Goal: Task Accomplishment & Management: Complete application form

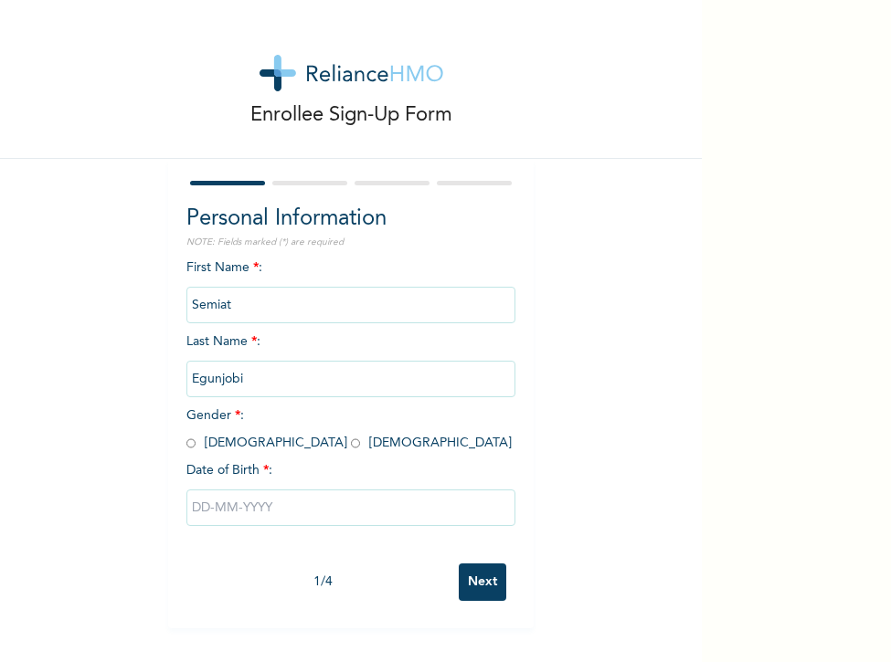
click at [351, 445] on input "radio" at bounding box center [355, 443] width 9 height 17
radio input "true"
click at [290, 511] on input "text" at bounding box center [350, 508] width 329 height 37
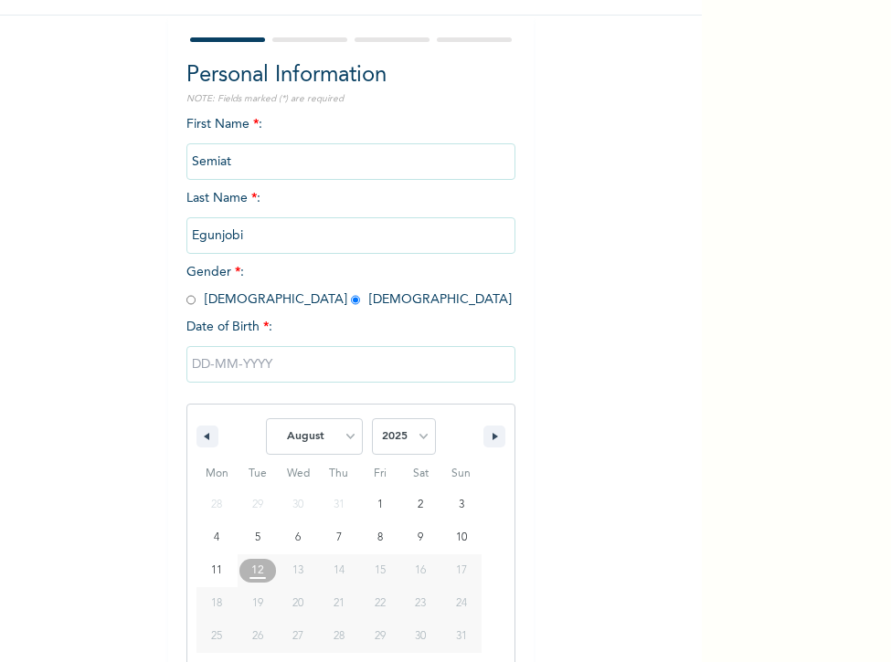
scroll to position [167, 0]
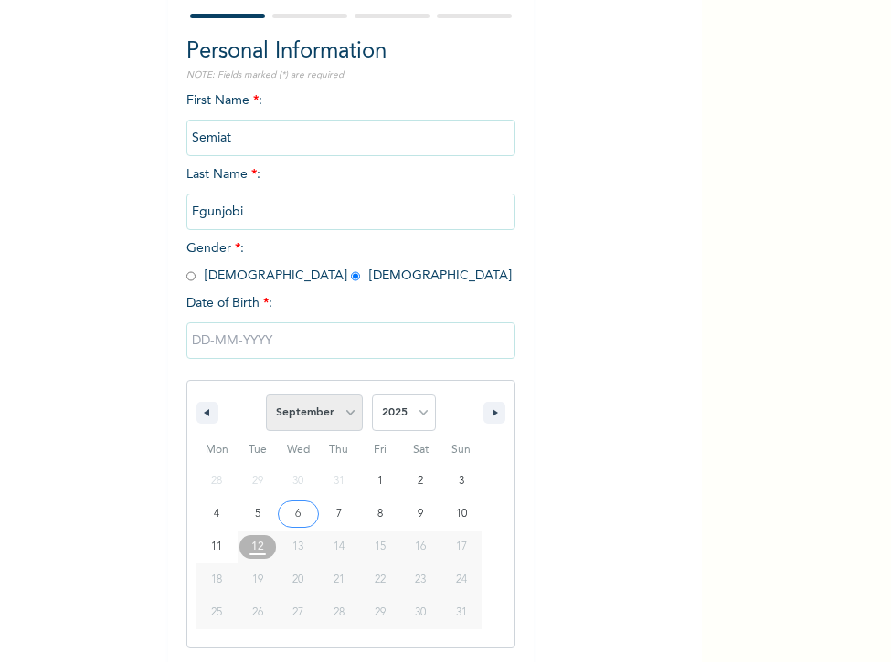
select select "7"
select select "1999"
type input "[DATE]"
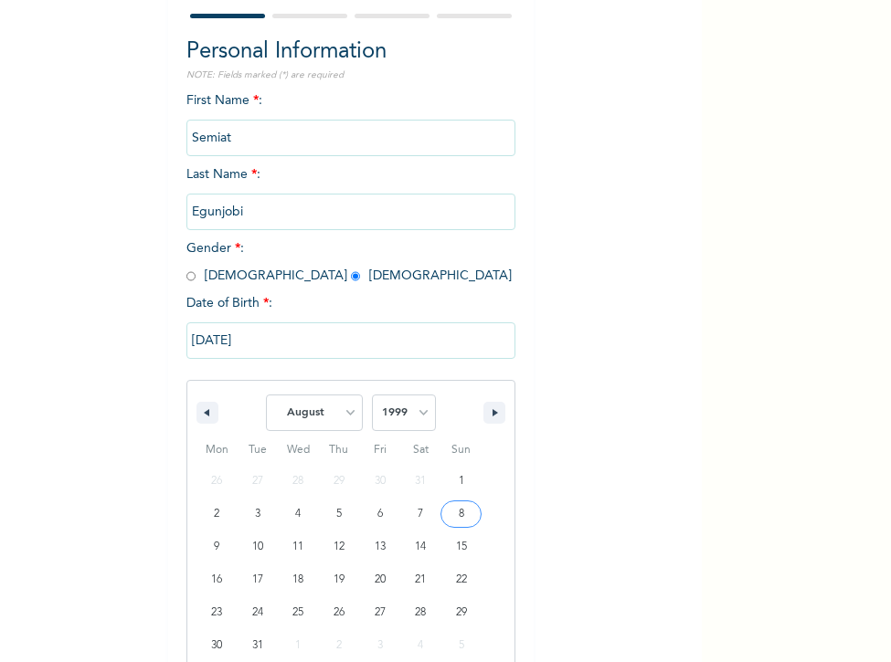
scroll to position [0, 0]
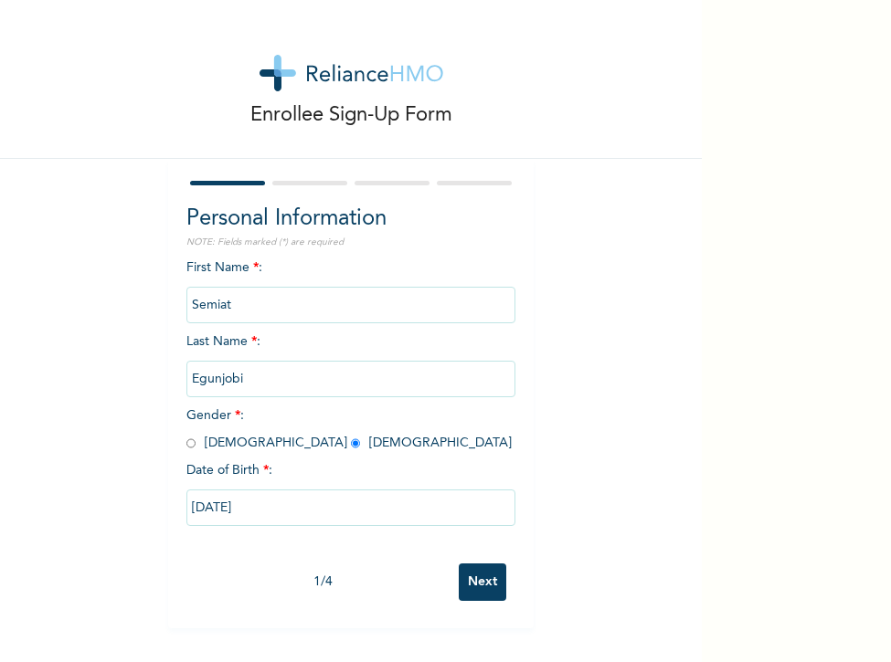
click at [217, 511] on input "[DATE]" at bounding box center [350, 508] width 329 height 37
select select "7"
select select "1999"
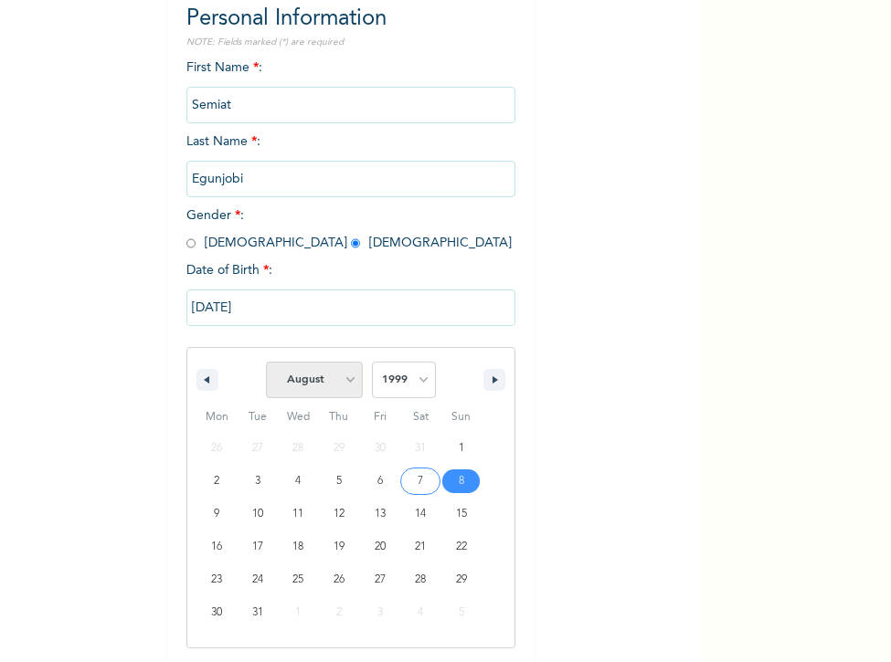
select select "8"
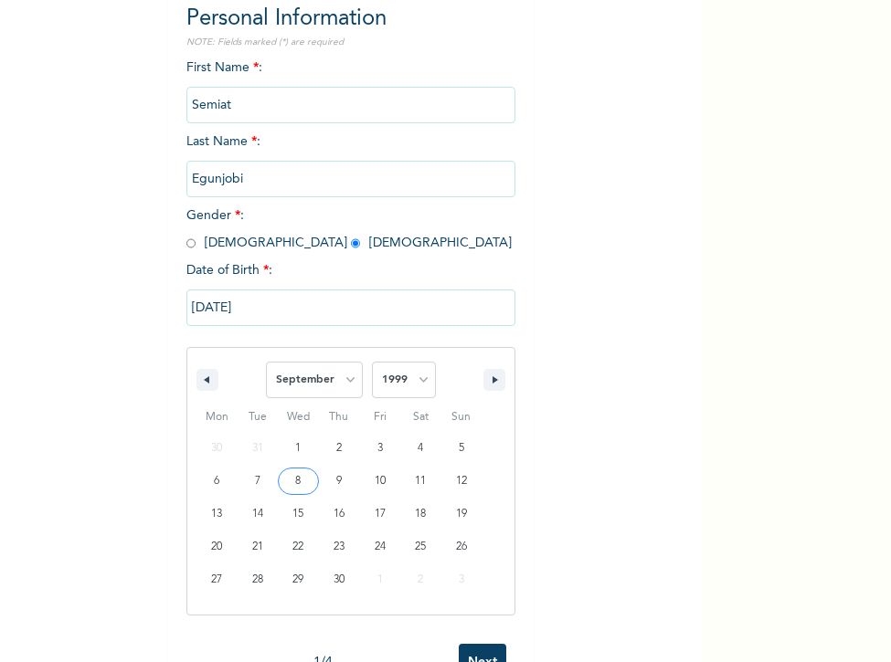
type input "[DATE]"
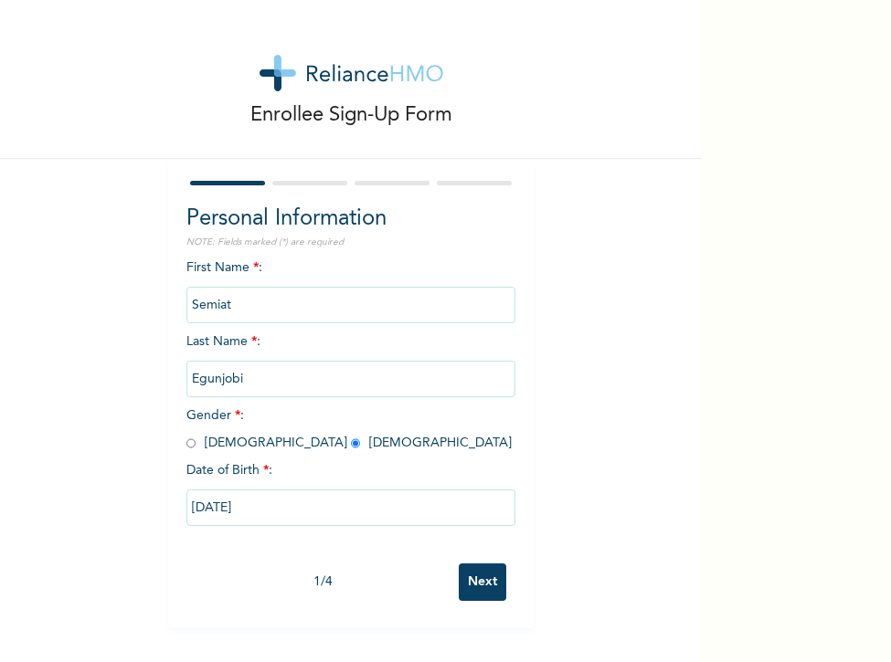
click at [232, 503] on input "[DATE]" at bounding box center [350, 508] width 329 height 37
select select "8"
select select "1999"
click at [278, 506] on input "[DATE]" at bounding box center [350, 508] width 329 height 37
select select "8"
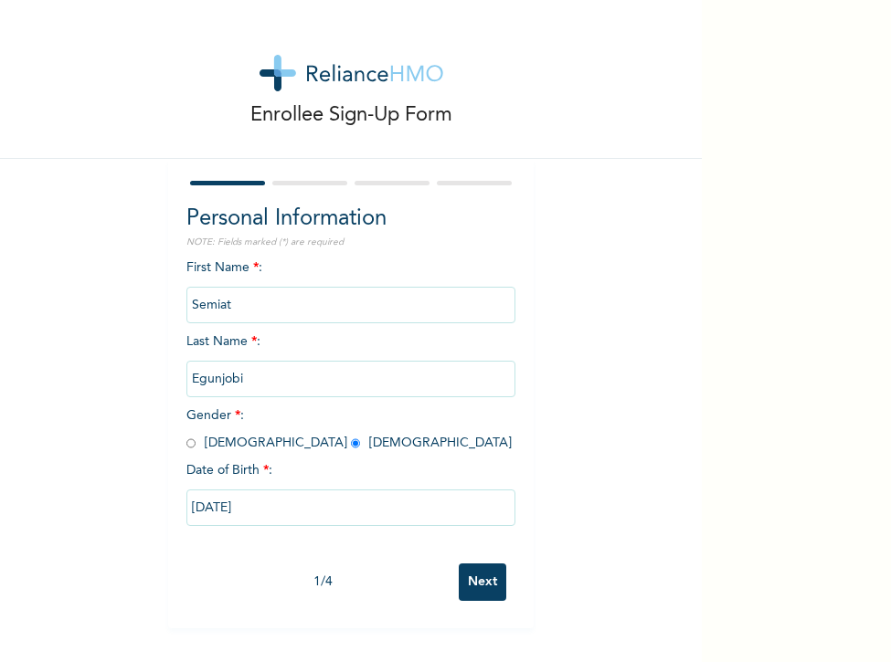
select select "1999"
click at [373, 511] on input "[DATE]" at bounding box center [350, 508] width 329 height 37
select select "8"
select select "1999"
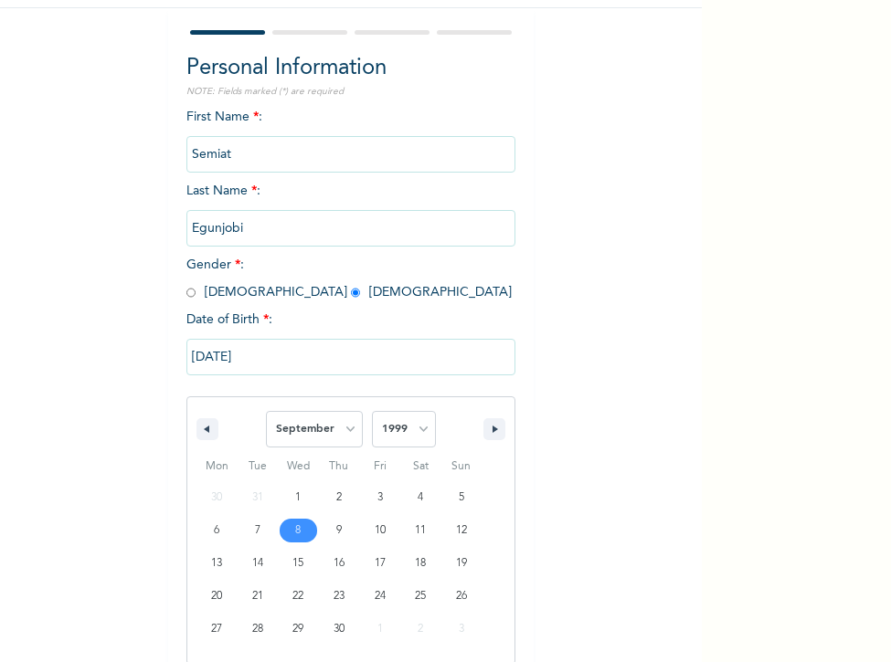
scroll to position [167, 0]
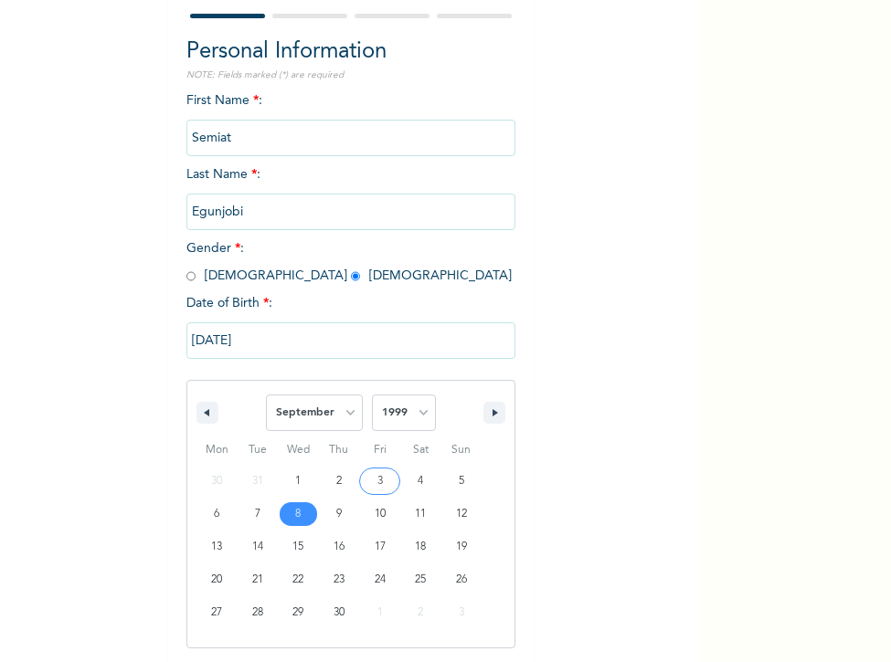
click at [271, 340] on input "[DATE]" at bounding box center [350, 340] width 329 height 37
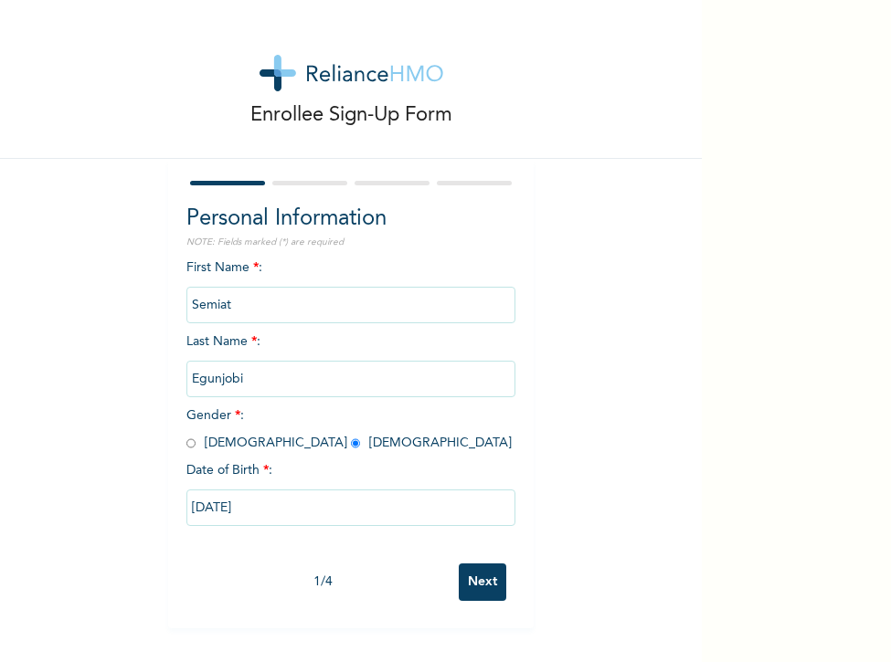
scroll to position [0, 0]
click at [282, 514] on input "[DATE]" at bounding box center [350, 508] width 329 height 37
select select "8"
select select "1999"
click at [379, 285] on div "First Name * : [PERSON_NAME] Last Name * : Egunjobi Gender * : [DEMOGRAPHIC_DAT…" at bounding box center [350, 546] width 329 height 576
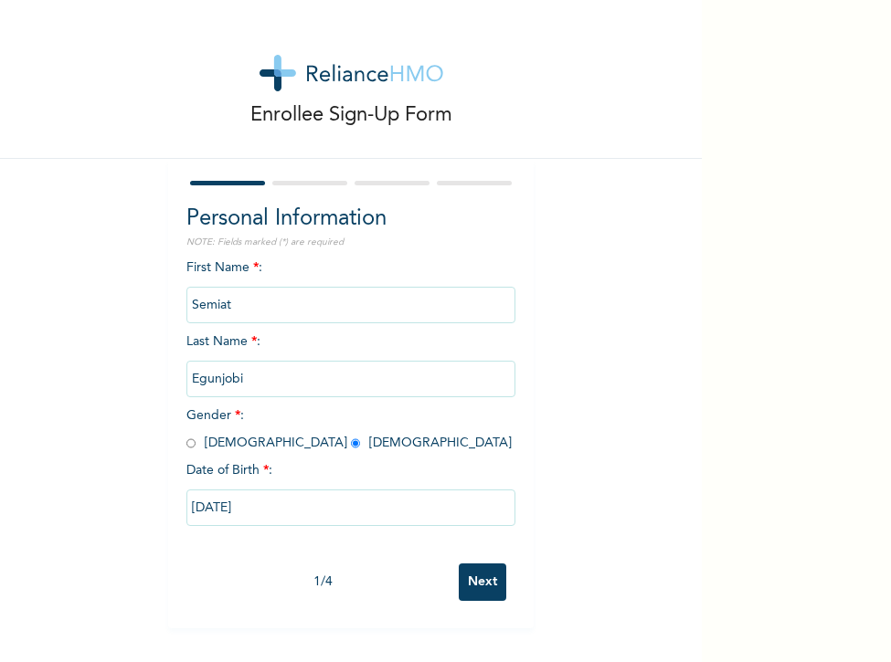
click at [481, 584] on input "Next" at bounding box center [482, 582] width 47 height 37
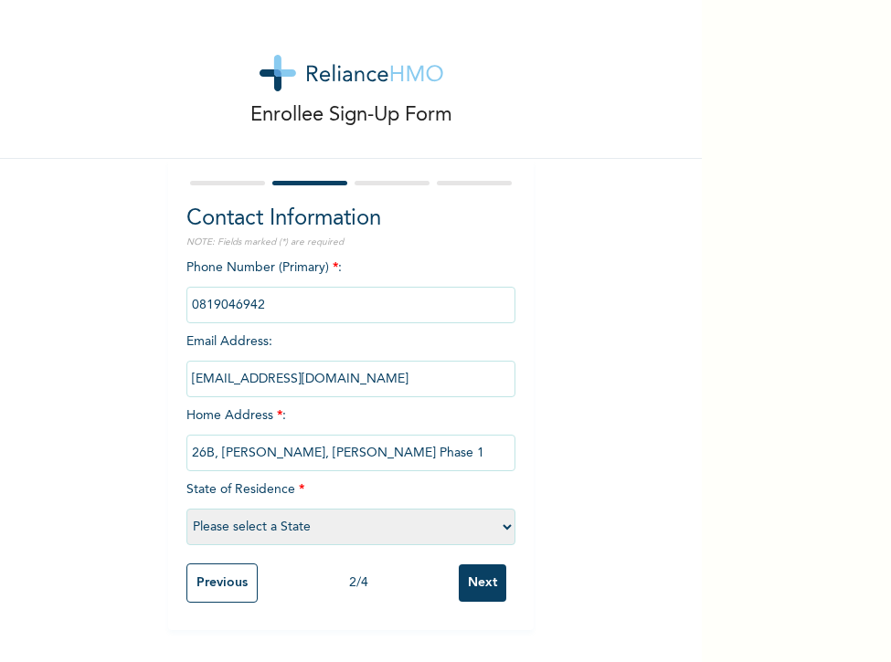
type input "26B, [PERSON_NAME], [PERSON_NAME] Phase 1"
select select "25"
click at [480, 593] on input "Next" at bounding box center [482, 582] width 47 height 37
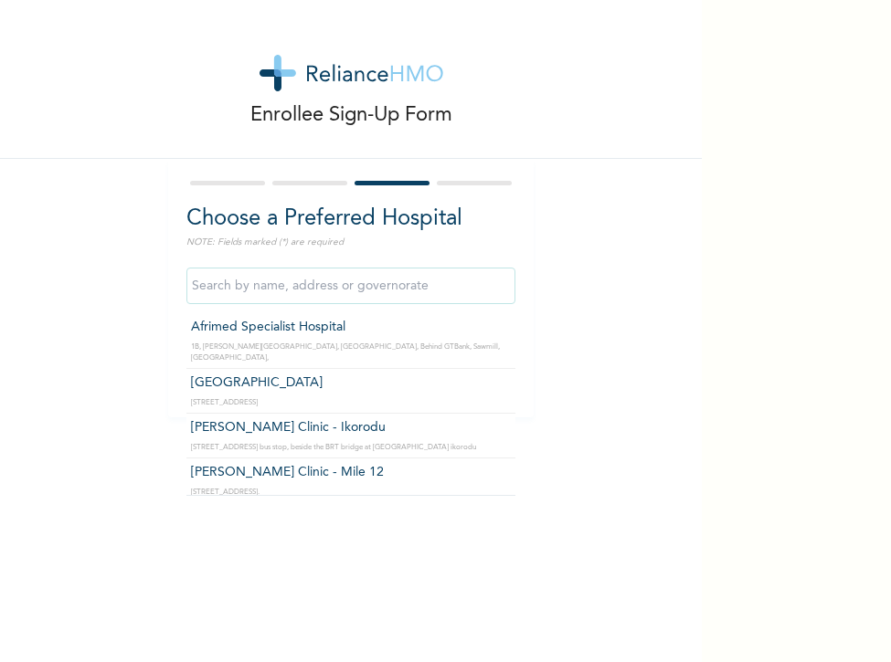
click at [368, 289] on input "text" at bounding box center [350, 286] width 329 height 37
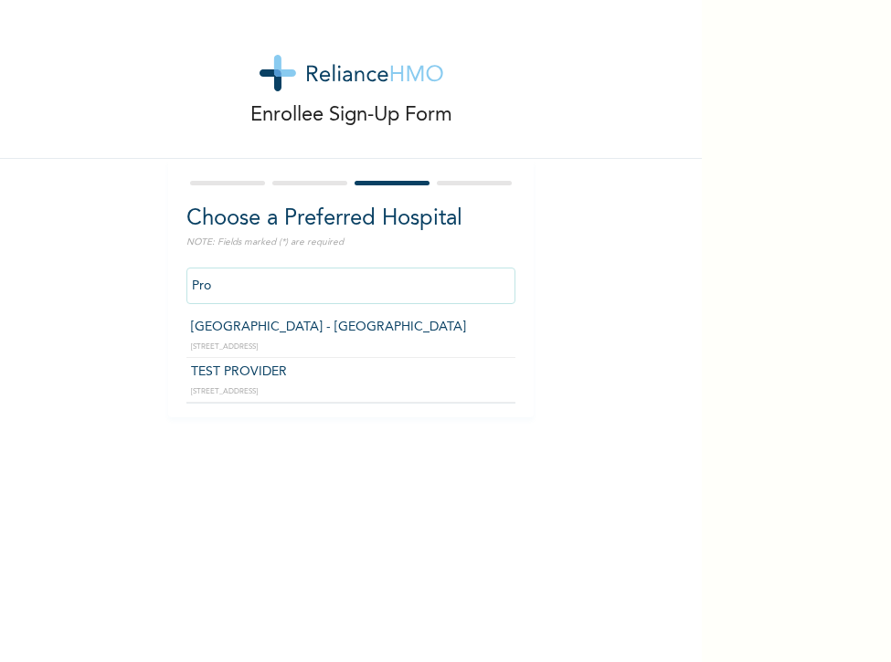
type input "[GEOGRAPHIC_DATA] - [GEOGRAPHIC_DATA]"
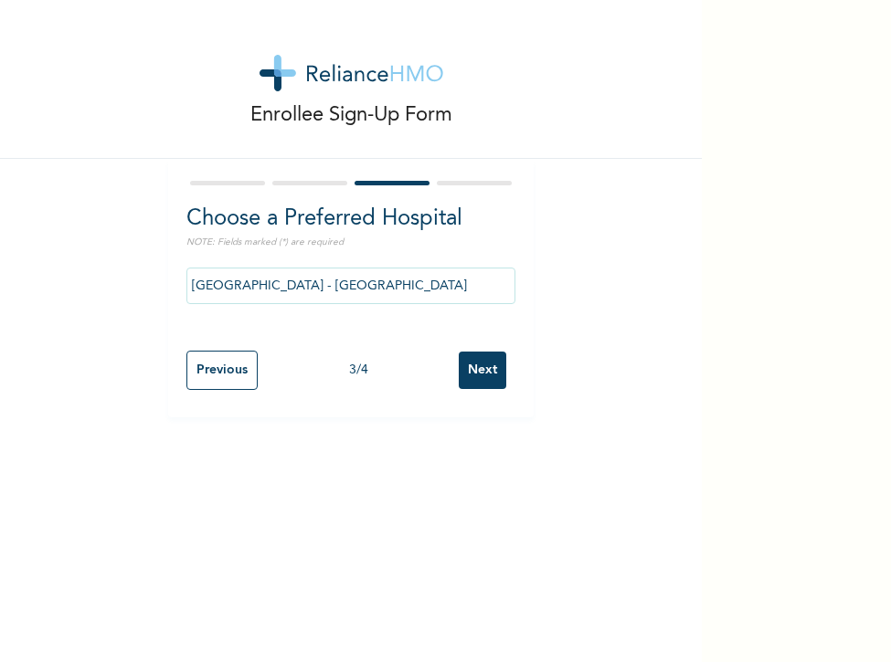
click at [475, 367] on input "Next" at bounding box center [482, 370] width 47 height 37
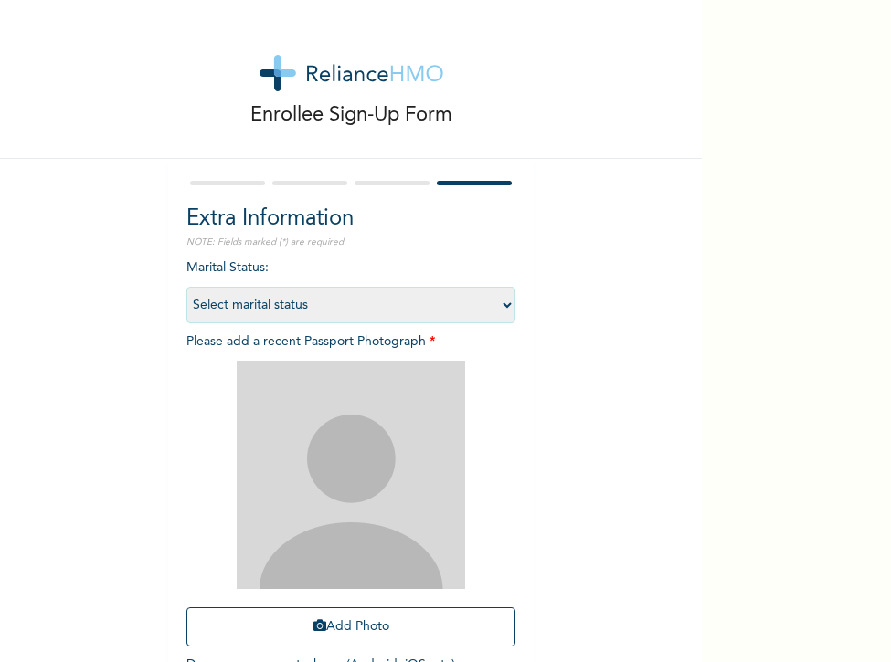
select select "1"
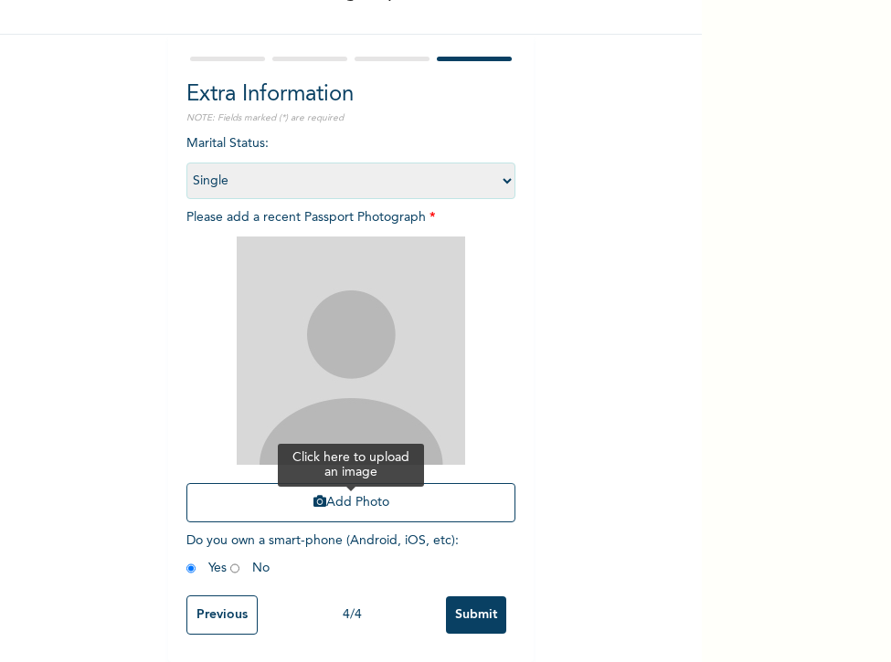
click at [376, 483] on button "Add Photo" at bounding box center [350, 502] width 329 height 39
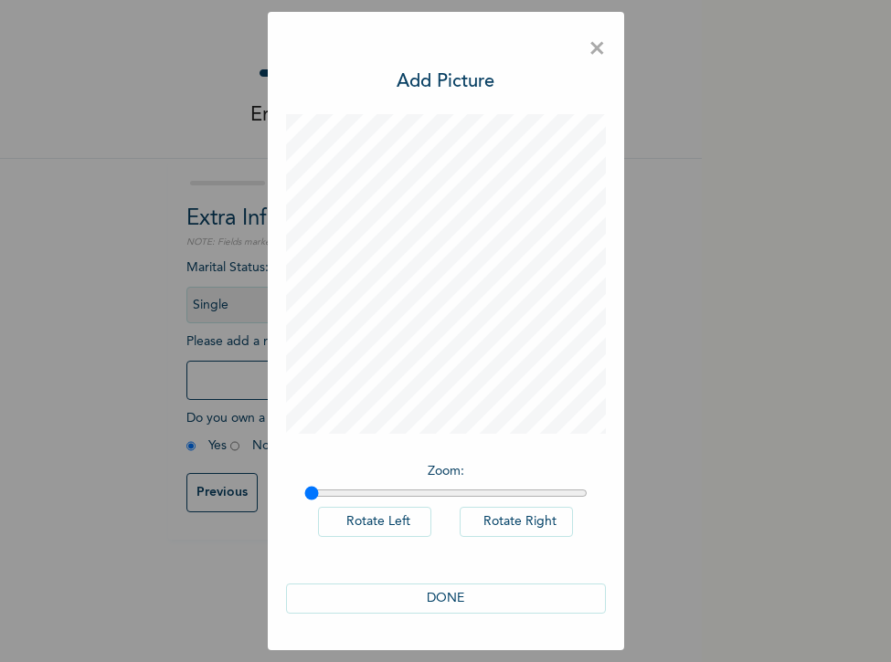
scroll to position [0, 0]
click at [513, 591] on button "DONE" at bounding box center [446, 599] width 320 height 30
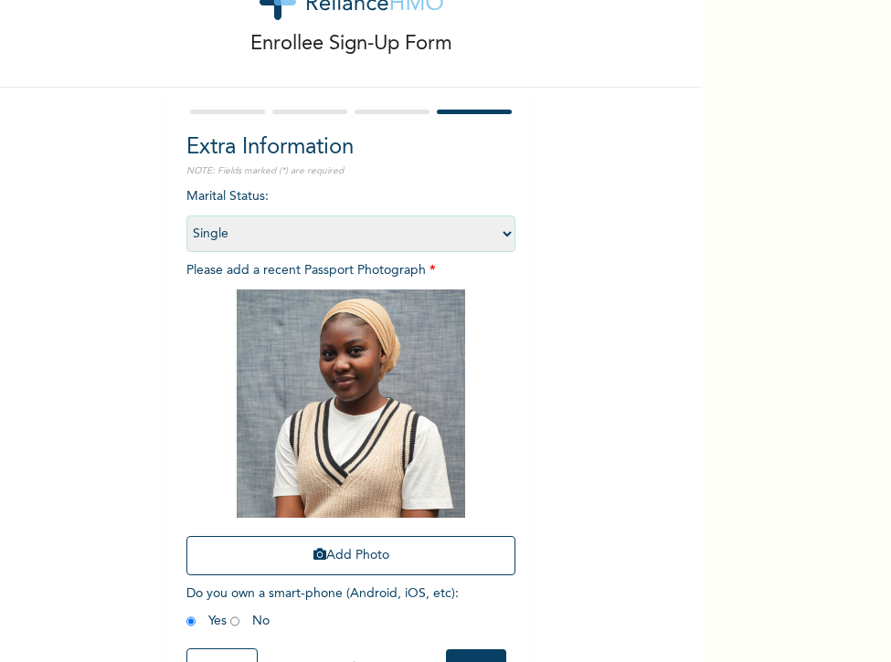
scroll to position [140, 0]
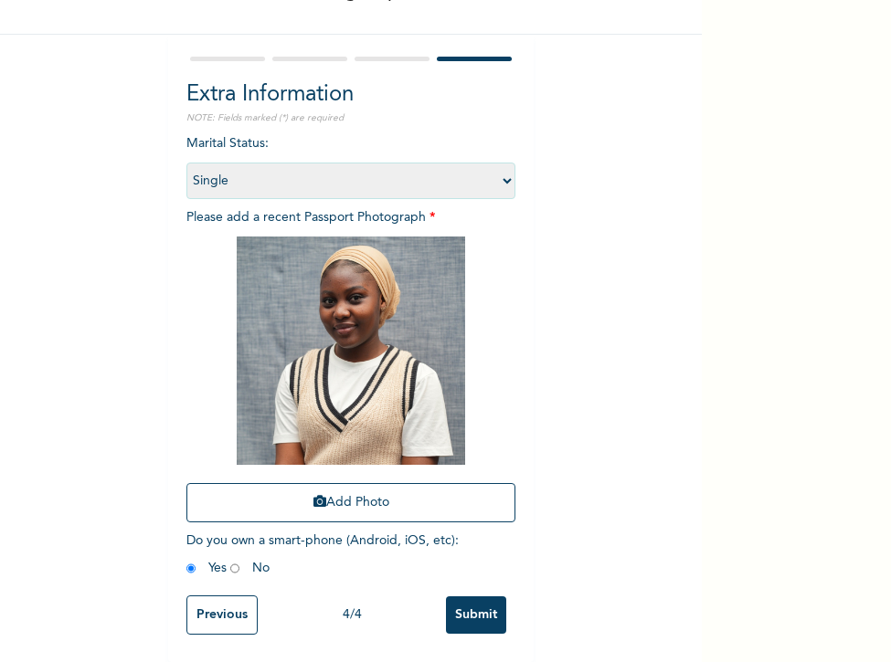
click at [469, 596] on input "Submit" at bounding box center [476, 614] width 60 height 37
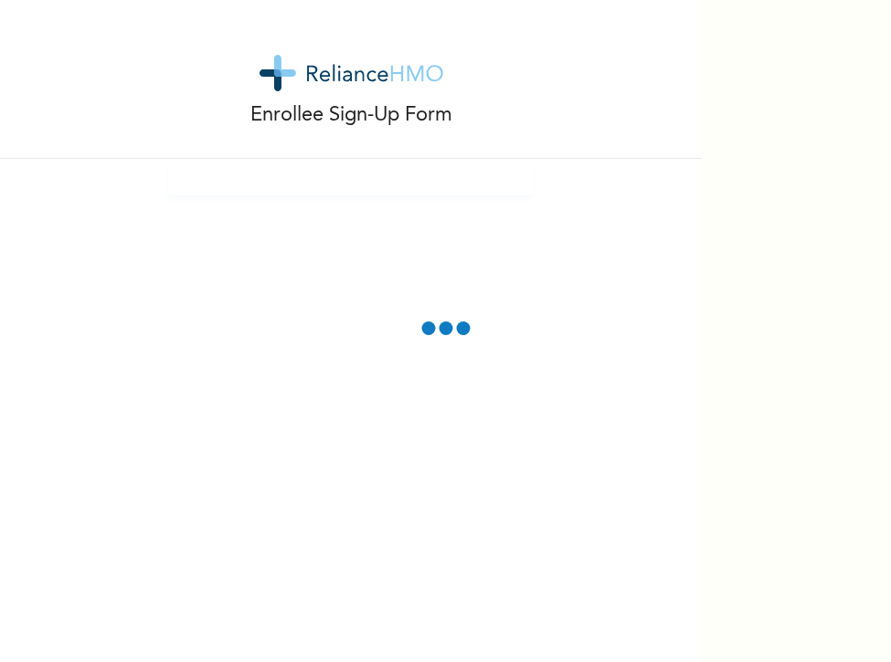
scroll to position [0, 0]
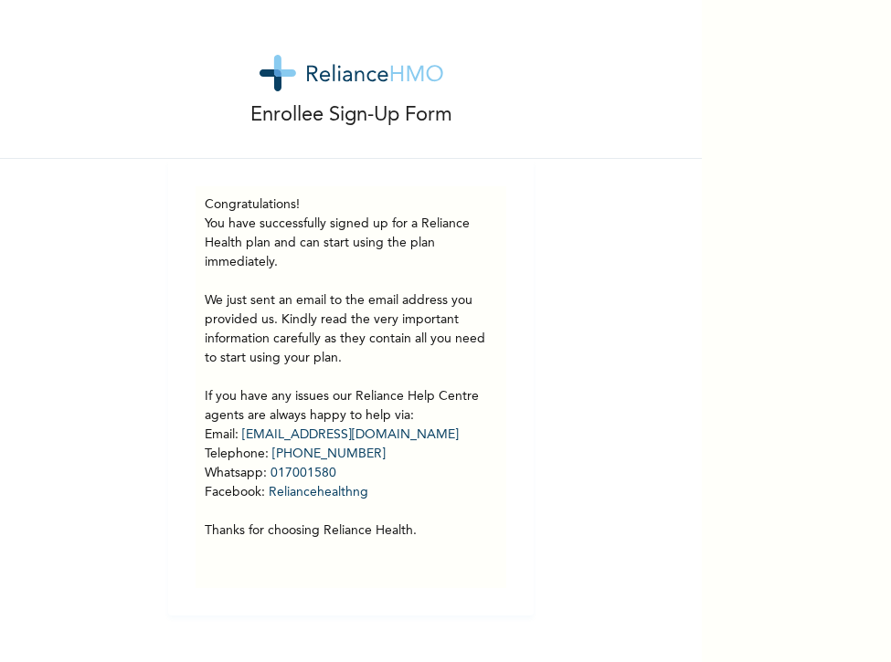
click at [666, 227] on div "Enrollee Sign-Up Form Congratulations! You have successfully signed up for a Re…" at bounding box center [350, 308] width 701 height 616
